Goal: Transaction & Acquisition: Purchase product/service

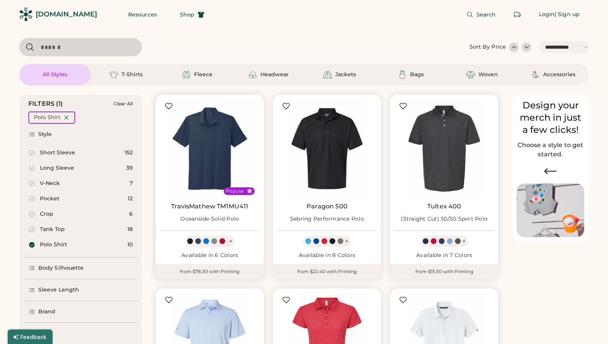
select select "*****"
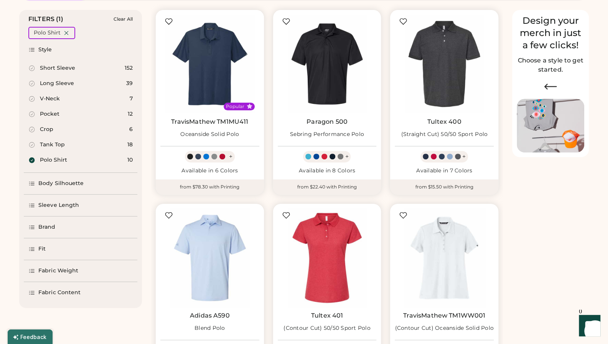
scroll to position [84, 0]
click at [33, 161] on icon at bounding box center [32, 161] width 6 height 6
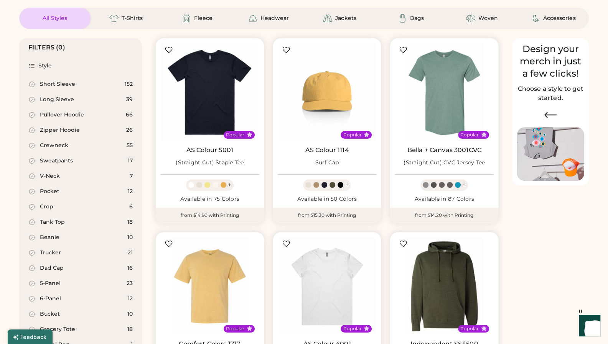
scroll to position [57, 0]
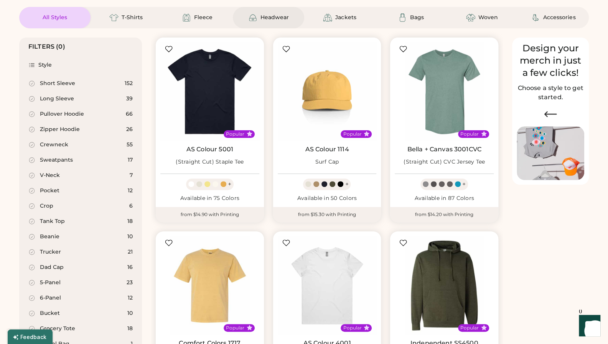
click at [261, 23] on div "Headwear" at bounding box center [268, 17] width 71 height 21
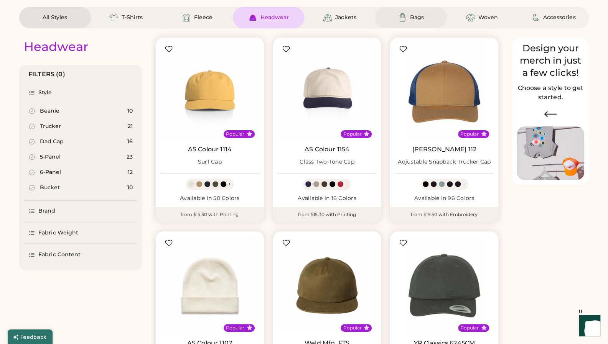
click at [418, 16] on div "Bags" at bounding box center [417, 18] width 14 height 8
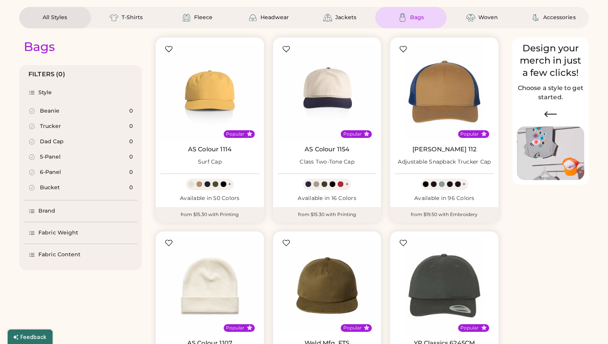
select select "*"
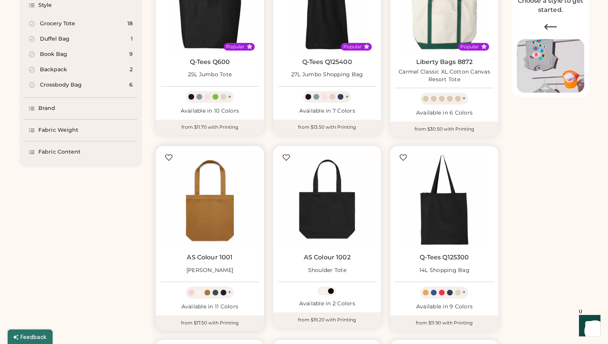
scroll to position [145, 0]
click at [456, 33] on img at bounding box center [444, 3] width 99 height 99
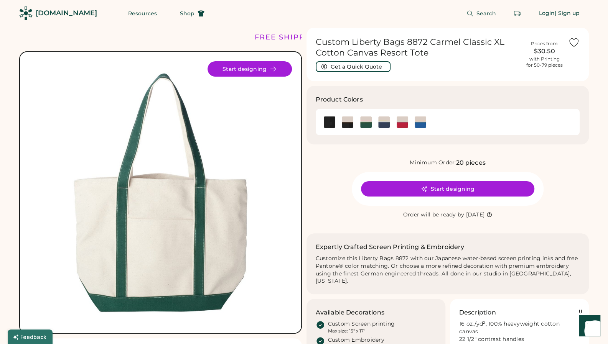
scroll to position [2, 0]
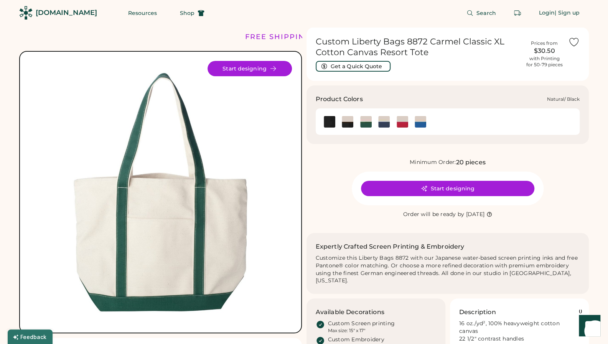
click at [347, 122] on img at bounding box center [348, 122] width 12 height 12
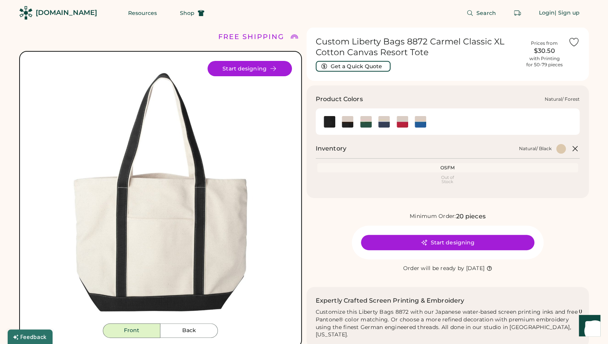
click at [367, 125] on img at bounding box center [366, 122] width 12 height 12
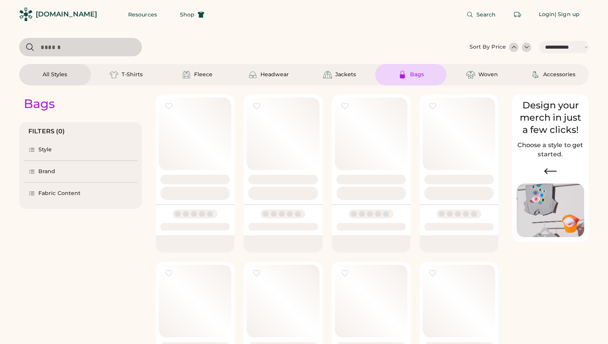
select select "*****"
select select "*"
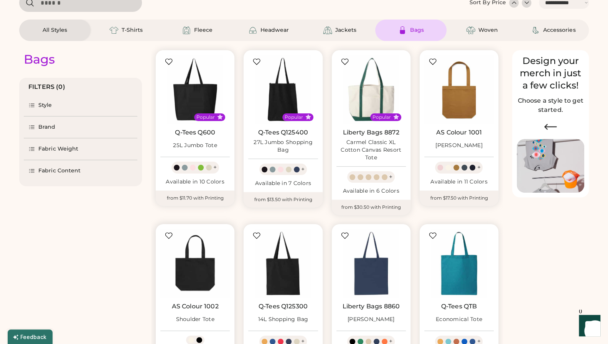
scroll to position [44, 0]
click at [185, 100] on img at bounding box center [194, 89] width 69 height 69
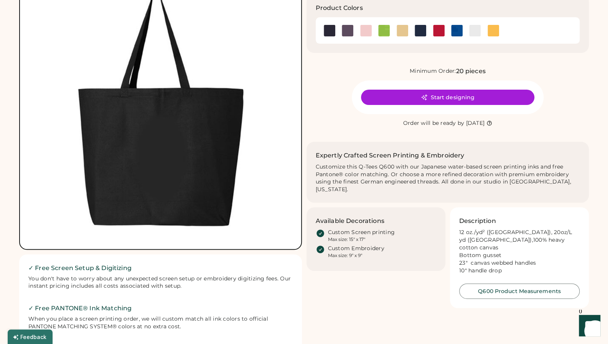
scroll to position [36, 0]
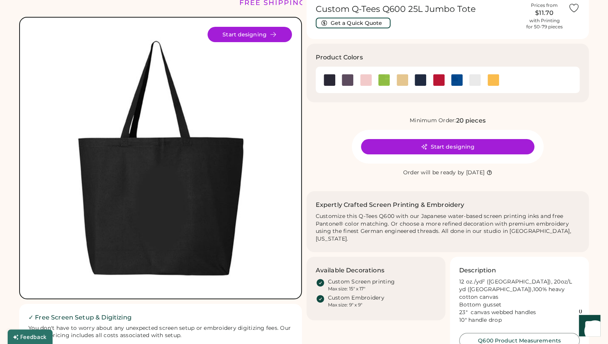
click at [213, 175] on img at bounding box center [160, 158] width 263 height 263
click at [493, 81] on img at bounding box center [493, 80] width 12 height 12
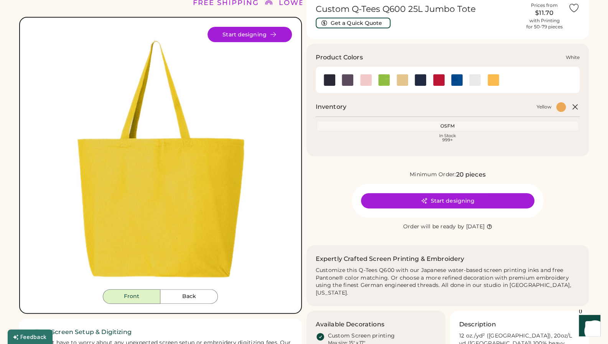
click at [473, 83] on img at bounding box center [475, 80] width 12 height 12
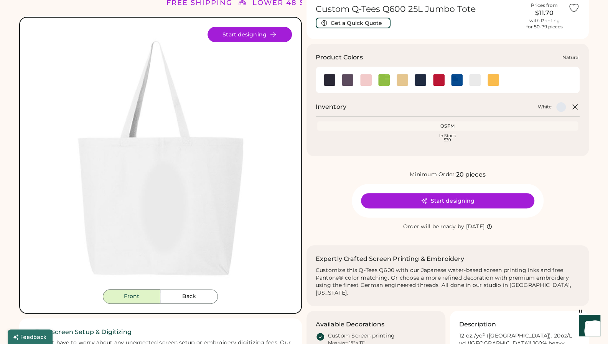
click at [402, 82] on img at bounding box center [402, 80] width 12 height 12
